Goal: Information Seeking & Learning: Learn about a topic

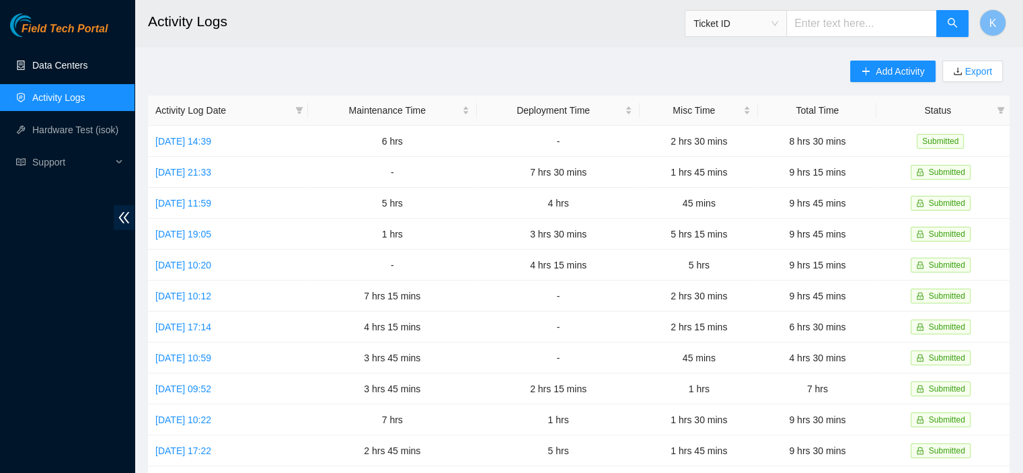
click at [32, 61] on link "Data Centers" at bounding box center [59, 65] width 55 height 11
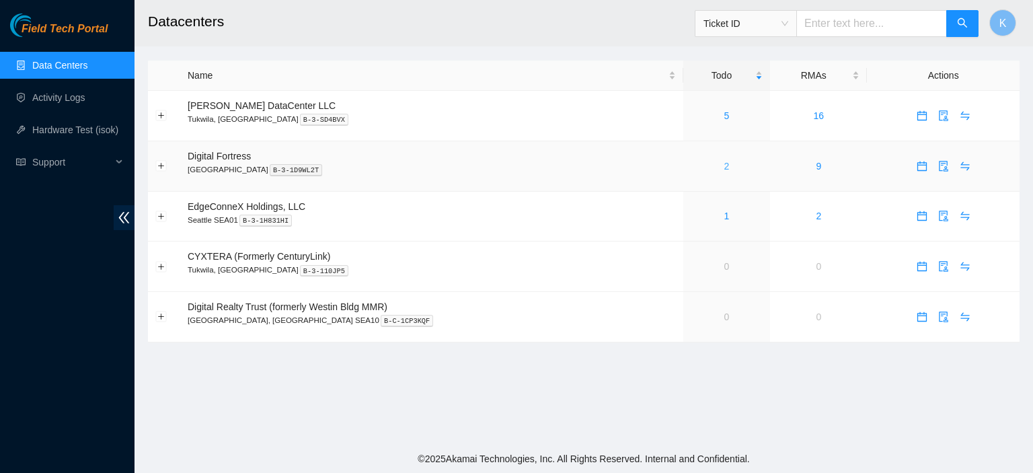
click at [724, 163] on link "2" at bounding box center [726, 166] width 5 height 11
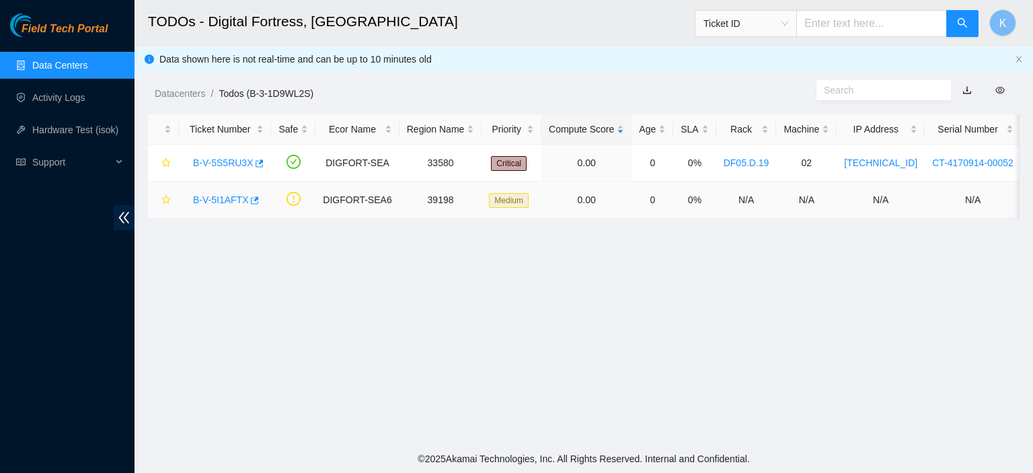
click at [225, 208] on div "B-V-5I1AFTX" at bounding box center [224, 200] width 77 height 22
click at [223, 202] on link "B-V-5I1AFTX" at bounding box center [220, 199] width 55 height 11
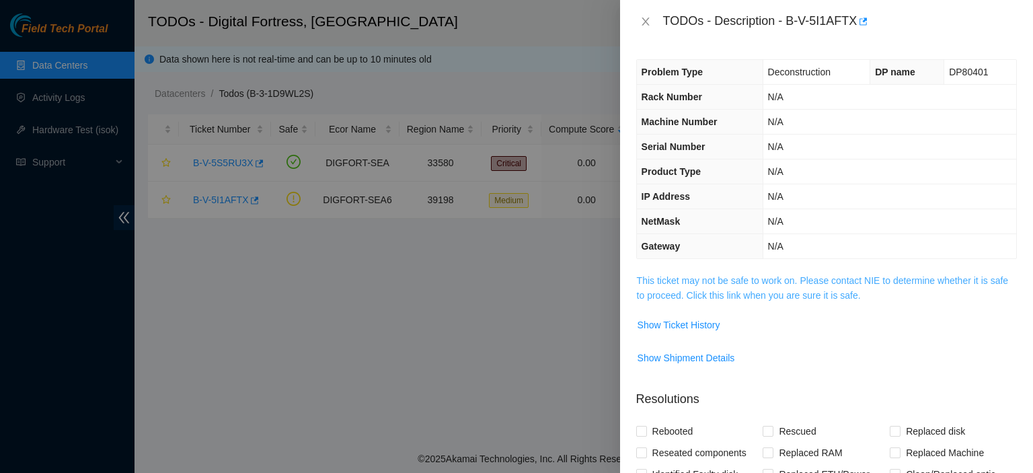
click at [736, 292] on link "This ticket may not be safe to work on. Please contact NIE to determine whether…" at bounding box center [822, 288] width 371 height 26
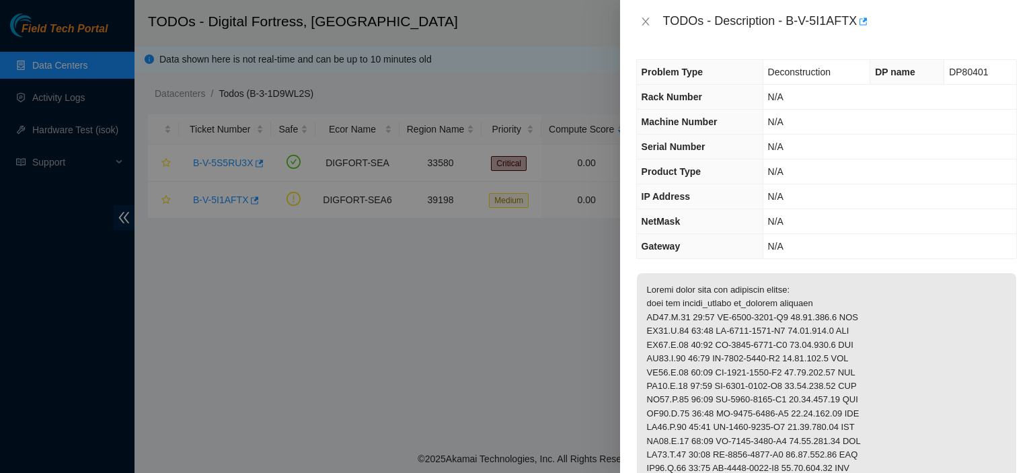
scroll to position [376, 0]
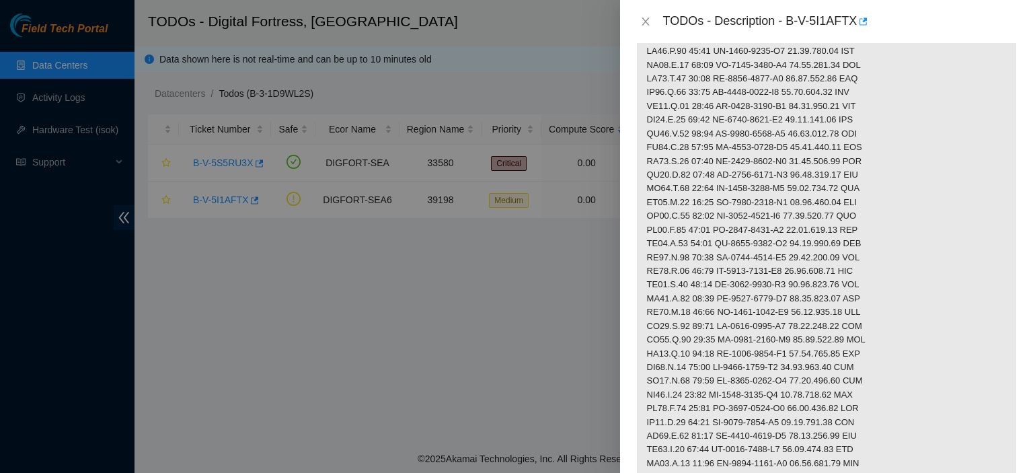
drag, startPoint x: 1016, startPoint y: 233, endPoint x: 1032, endPoint y: 247, distance: 21.4
click at [1015, 268] on div "Problem Type Deconstruction DP name DP80401 Rack Number N/A Machine Number N/A …" at bounding box center [826, 258] width 413 height 430
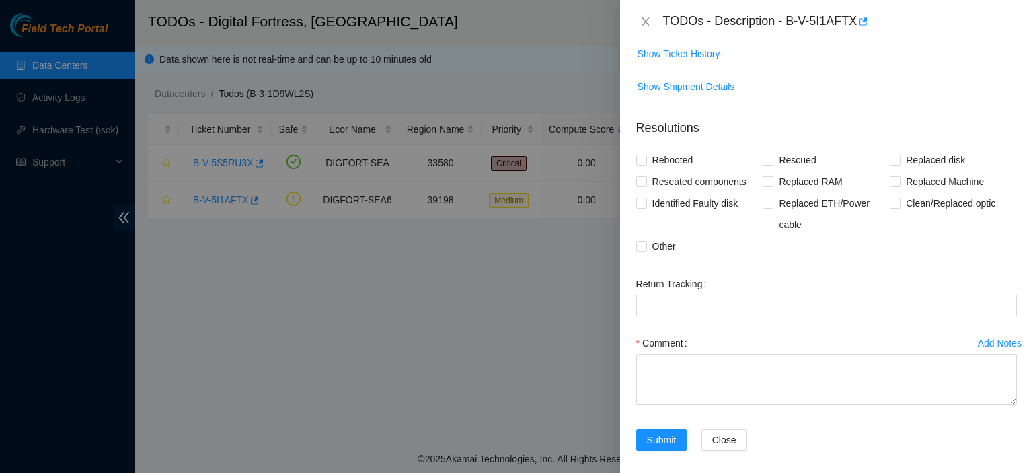
scroll to position [869, 0]
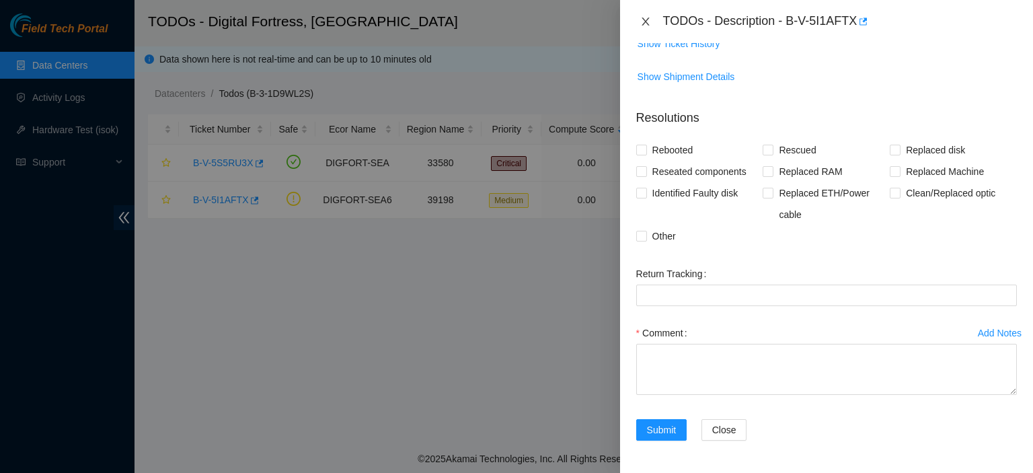
click at [646, 24] on icon "close" at bounding box center [644, 21] width 7 height 8
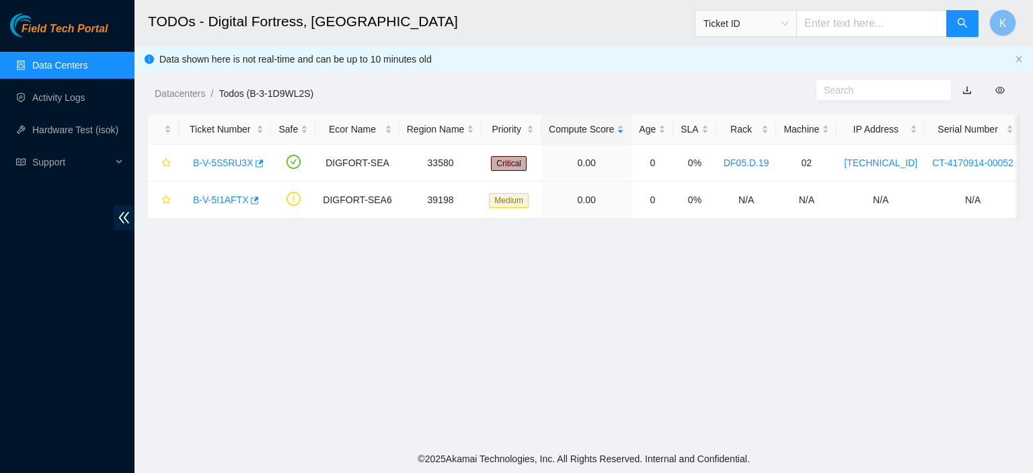
scroll to position [299, 0]
